Goal: Task Accomplishment & Management: Use online tool/utility

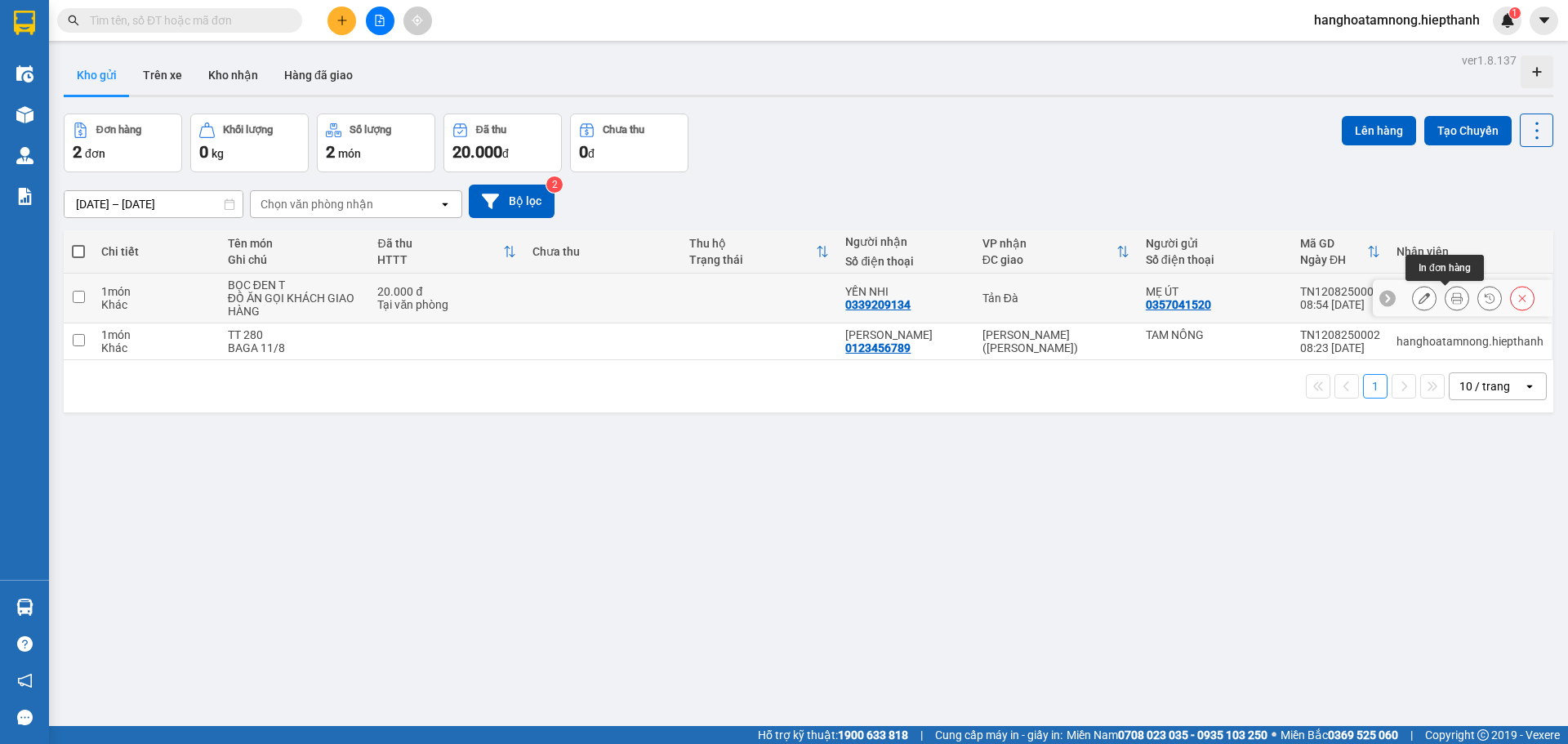
click at [1452, 301] on icon at bounding box center [1457, 298] width 11 height 11
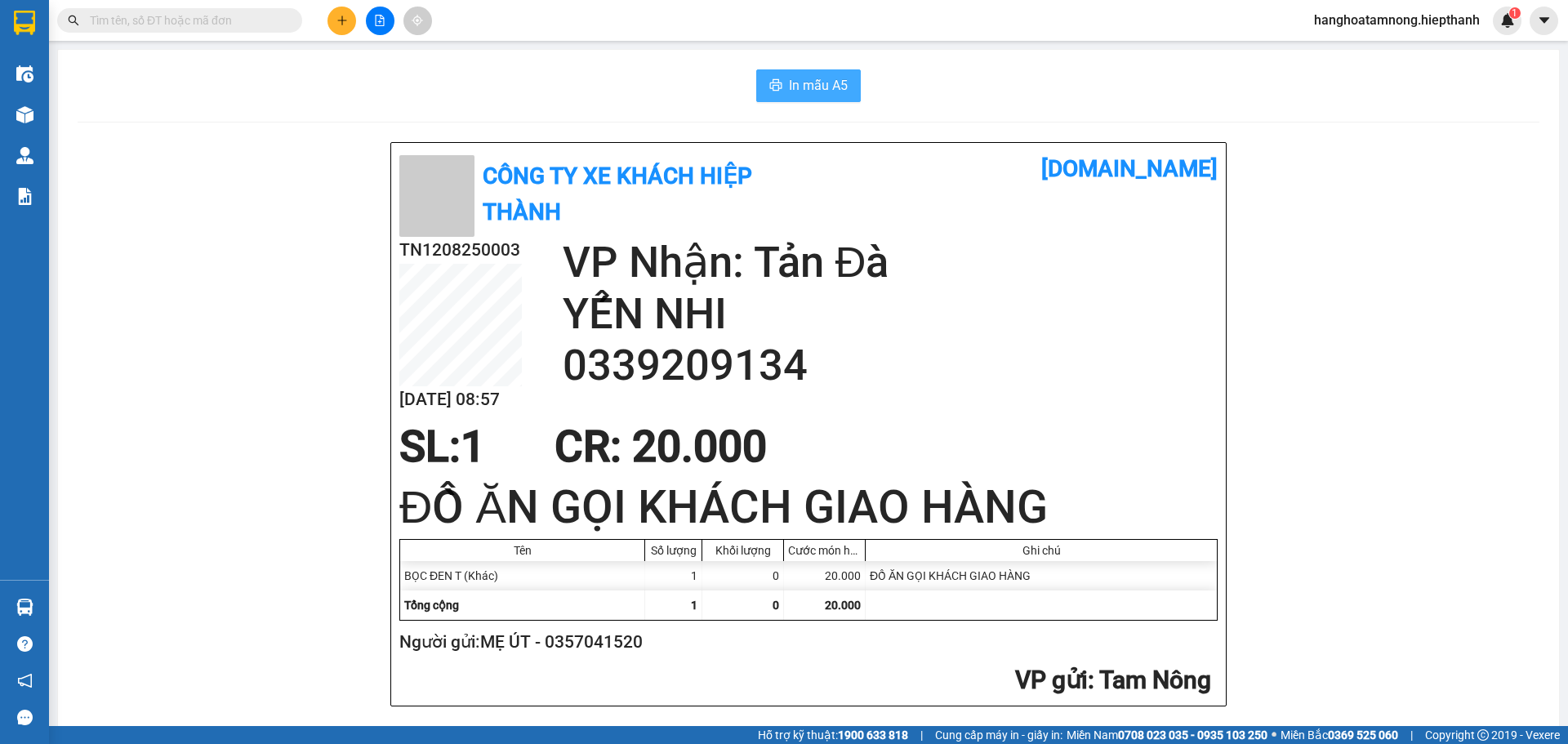
click at [833, 74] on button "In mẫu A5" at bounding box center [809, 86] width 104 height 33
